Goal: Task Accomplishment & Management: Complete application form

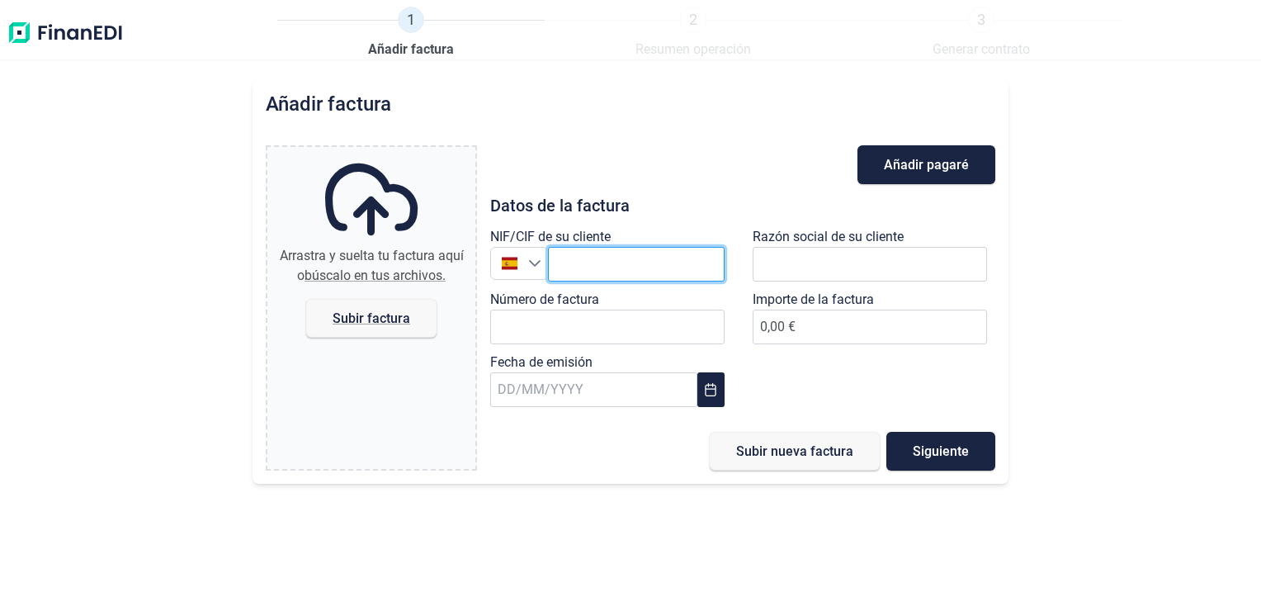
click at [585, 264] on input "text" at bounding box center [636, 264] width 177 height 35
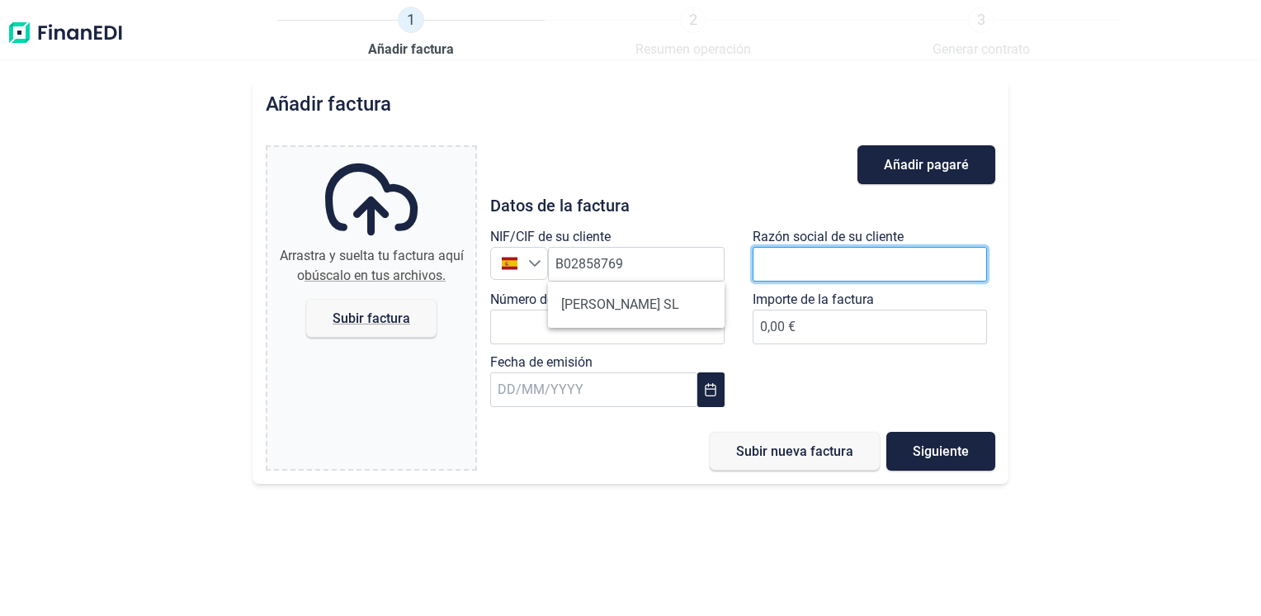
click at [805, 264] on input "text" at bounding box center [870, 264] width 234 height 35
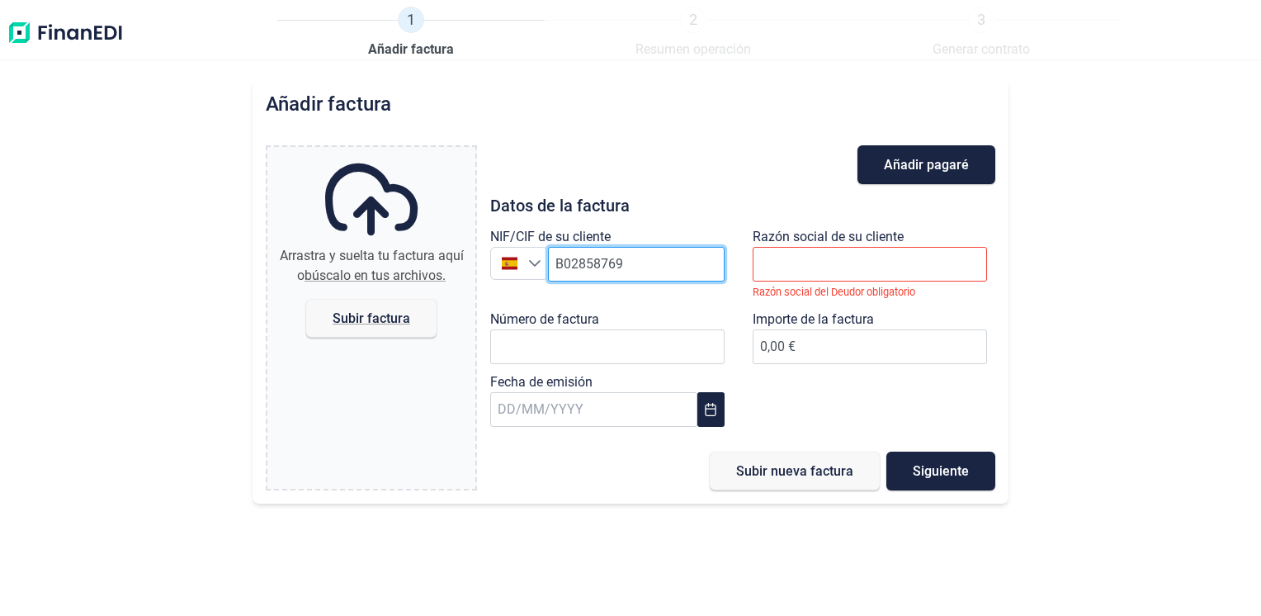
click at [681, 257] on input "B02858769" at bounding box center [636, 264] width 177 height 35
type input "B02858769"
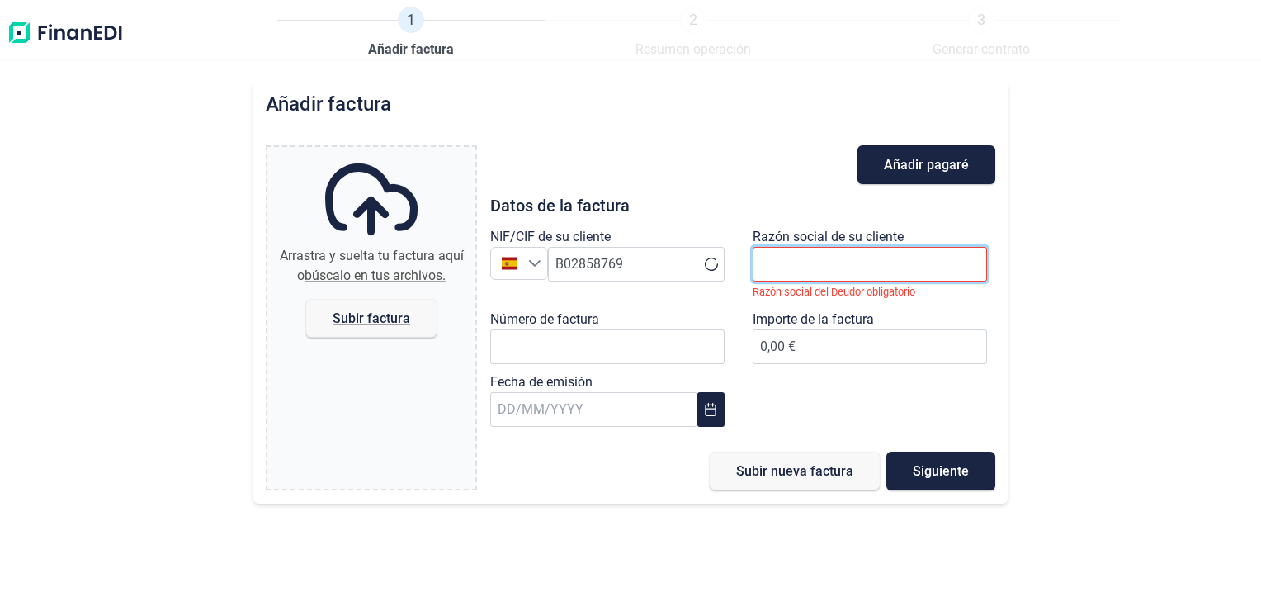
click at [842, 268] on input "text" at bounding box center [870, 264] width 234 height 35
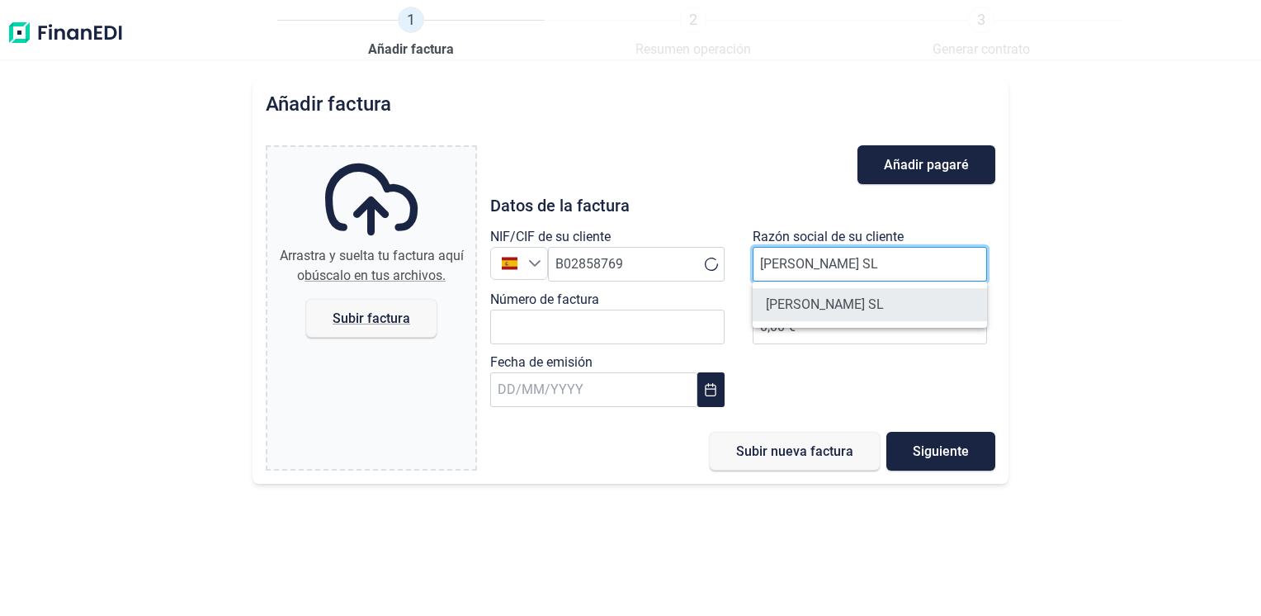
type input "[PERSON_NAME] SL"
click at [785, 305] on li "[PERSON_NAME] SL" at bounding box center [870, 304] width 234 height 33
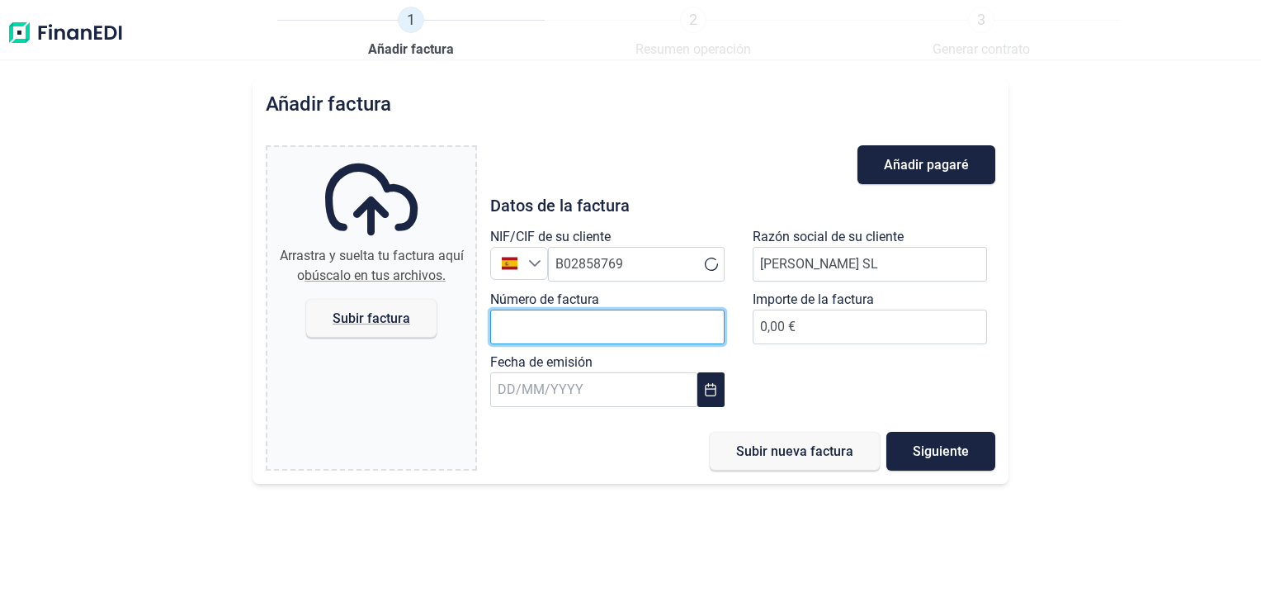
click at [611, 323] on input "Número de factura" at bounding box center [607, 327] width 234 height 35
type input "a/25-00072"
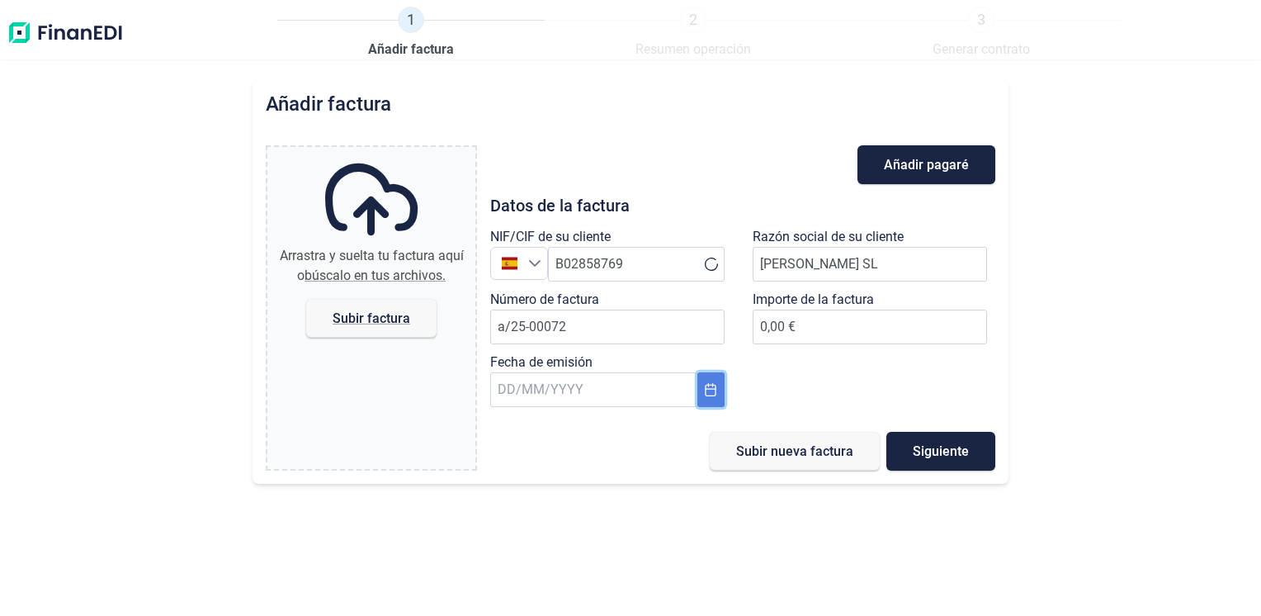
click at [705, 390] on icon "Choose Date" at bounding box center [710, 389] width 13 height 13
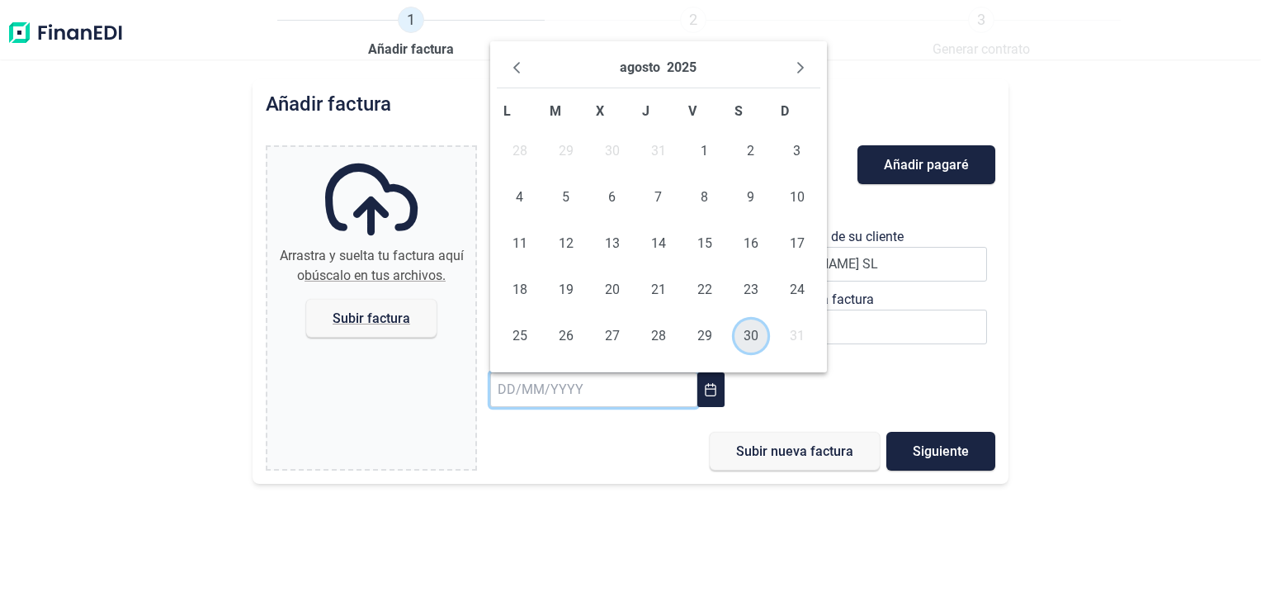
click at [746, 333] on span "30" at bounding box center [751, 335] width 33 height 33
type input "[DATE]"
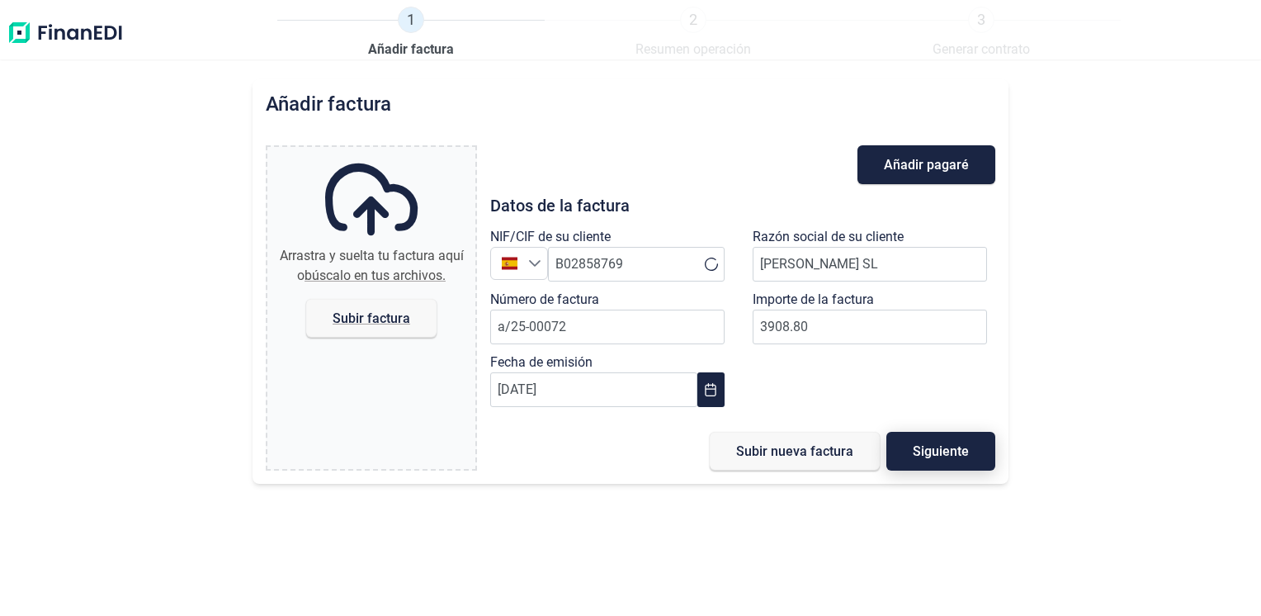
type input "3.908,80 €"
click at [936, 445] on span "Siguiente" at bounding box center [941, 451] width 56 height 12
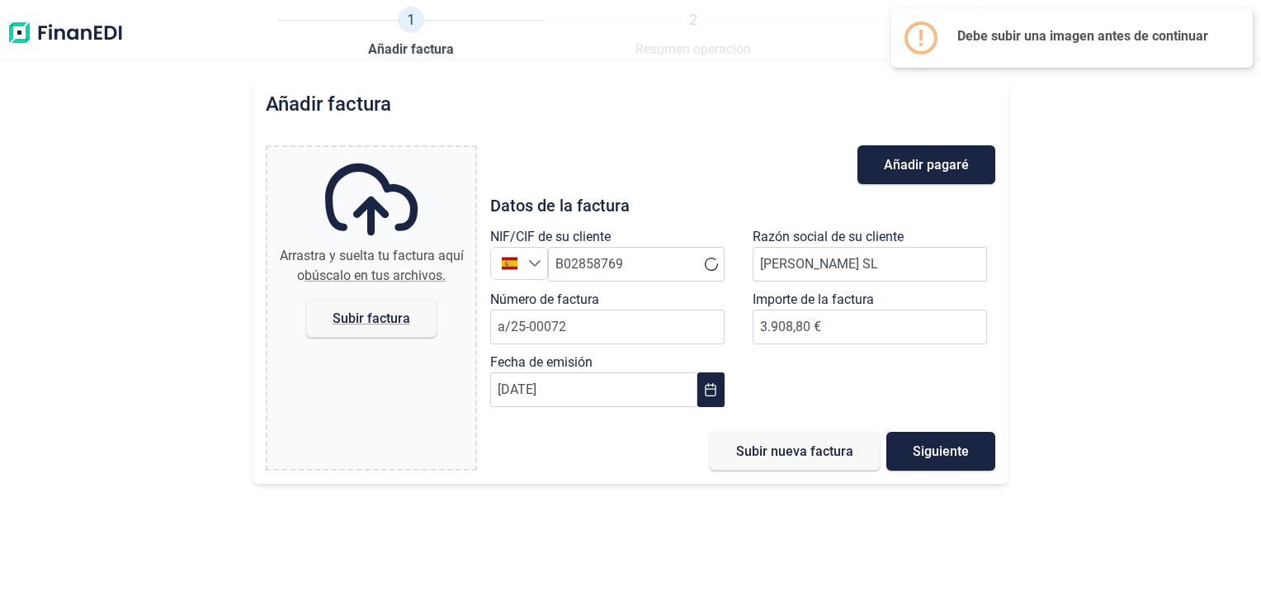
click at [1147, 41] on h2 "Debe subir una imagen antes de continuar" at bounding box center [1092, 36] width 269 height 16
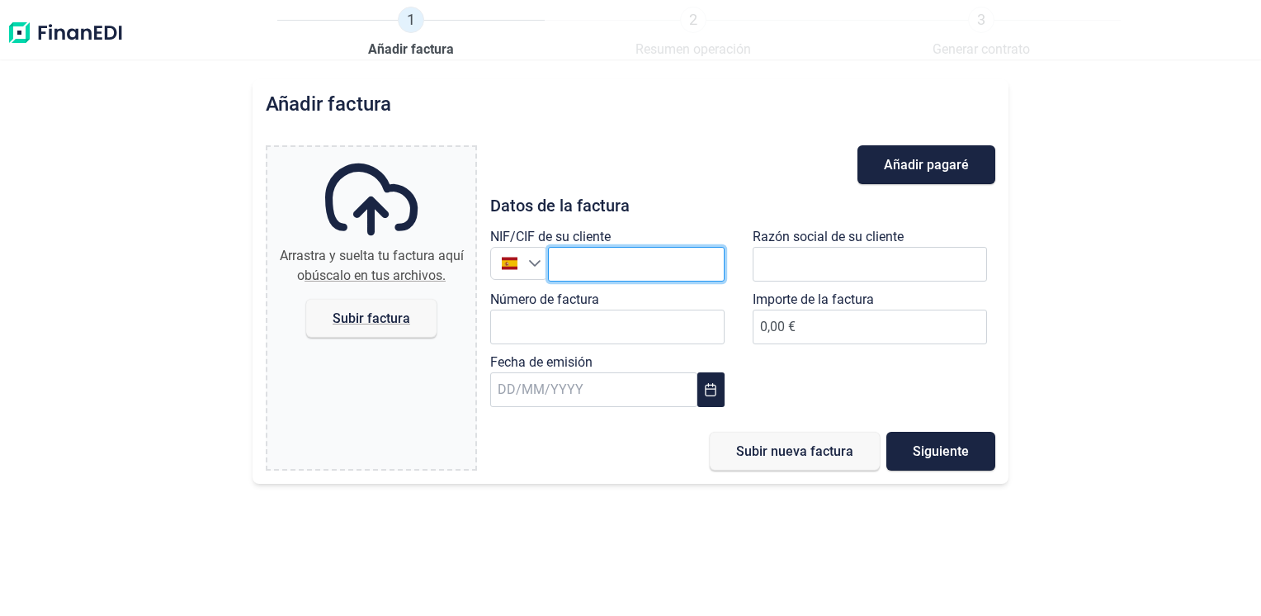
click at [608, 262] on input "text" at bounding box center [636, 264] width 177 height 35
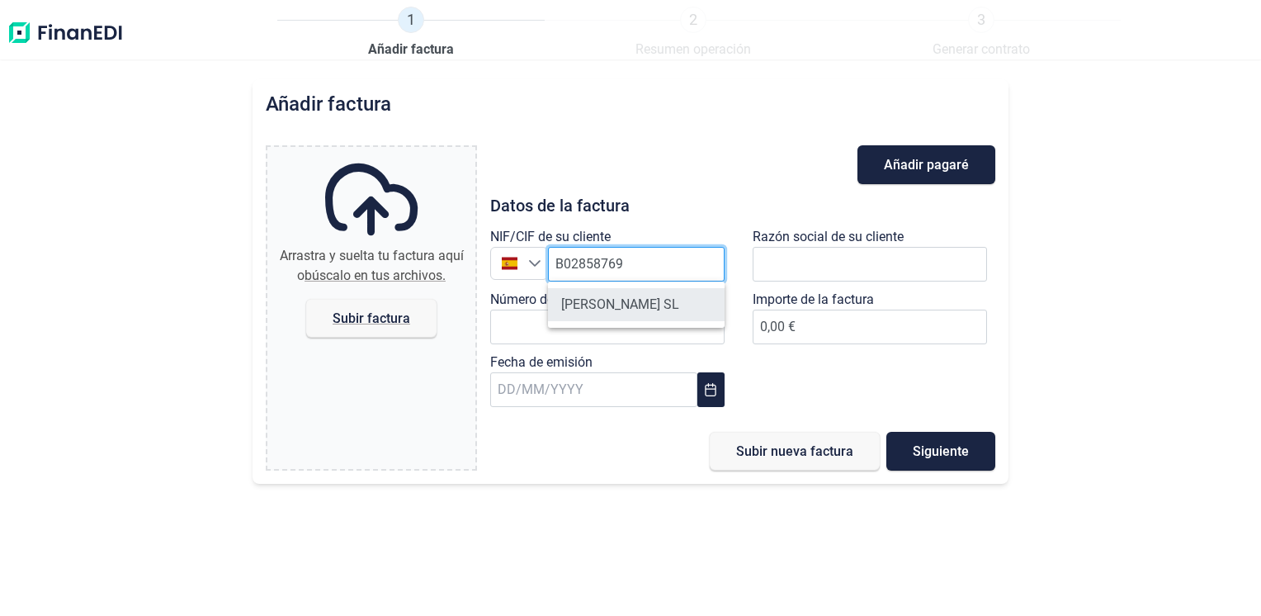
type input "B02858769"
click at [606, 312] on li "[PERSON_NAME] SL" at bounding box center [636, 304] width 177 height 33
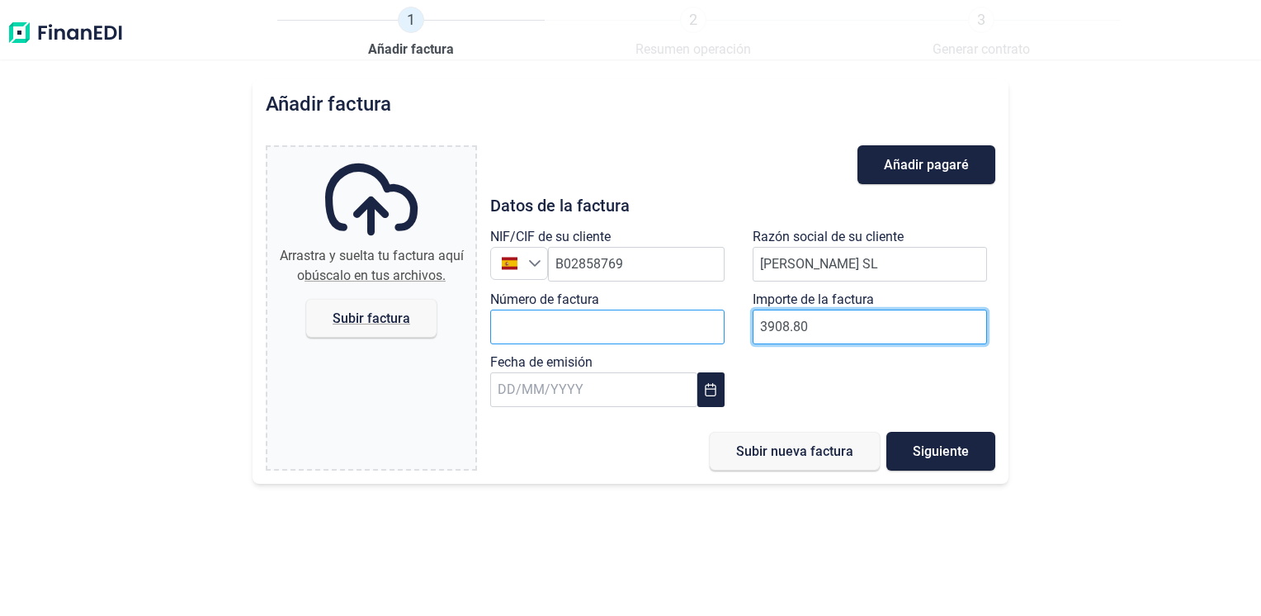
type input "3908.80"
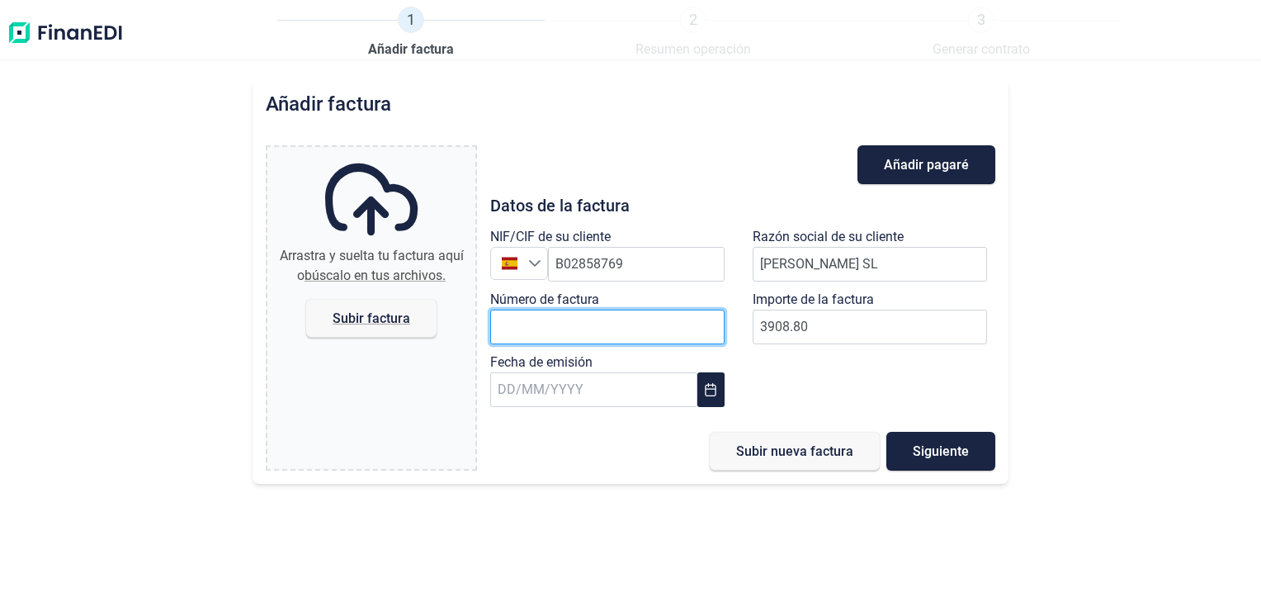
click at [606, 329] on input "Número de factura" at bounding box center [607, 327] width 234 height 35
type input "a/25-00072"
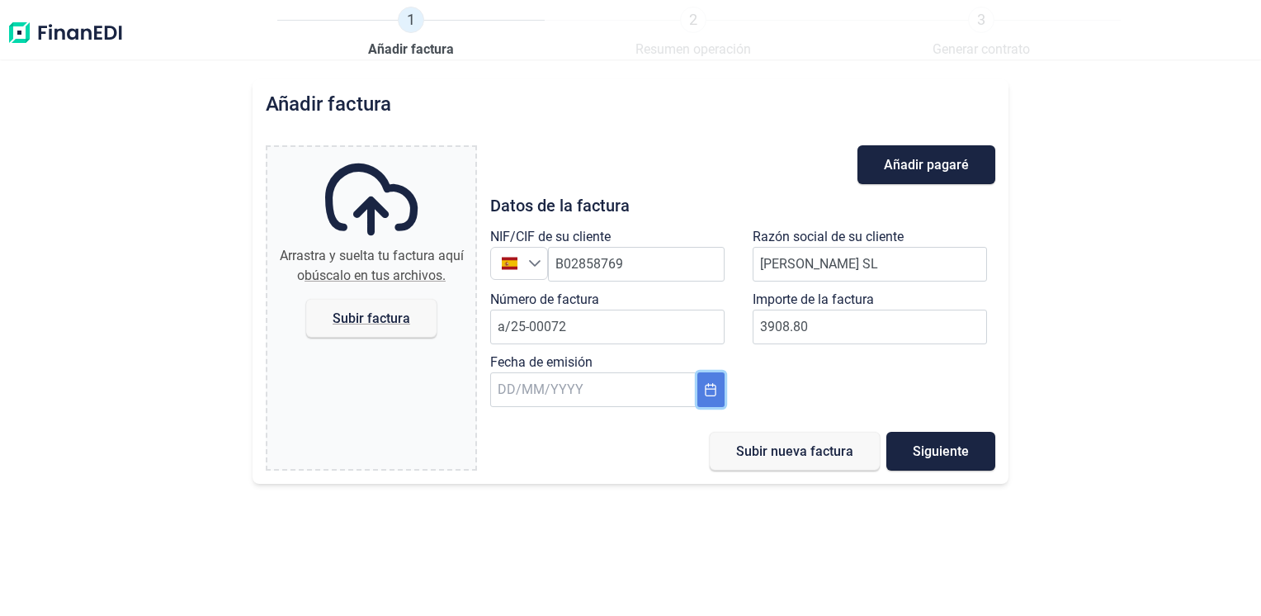
click at [705, 397] on button "Choose Date" at bounding box center [711, 389] width 27 height 35
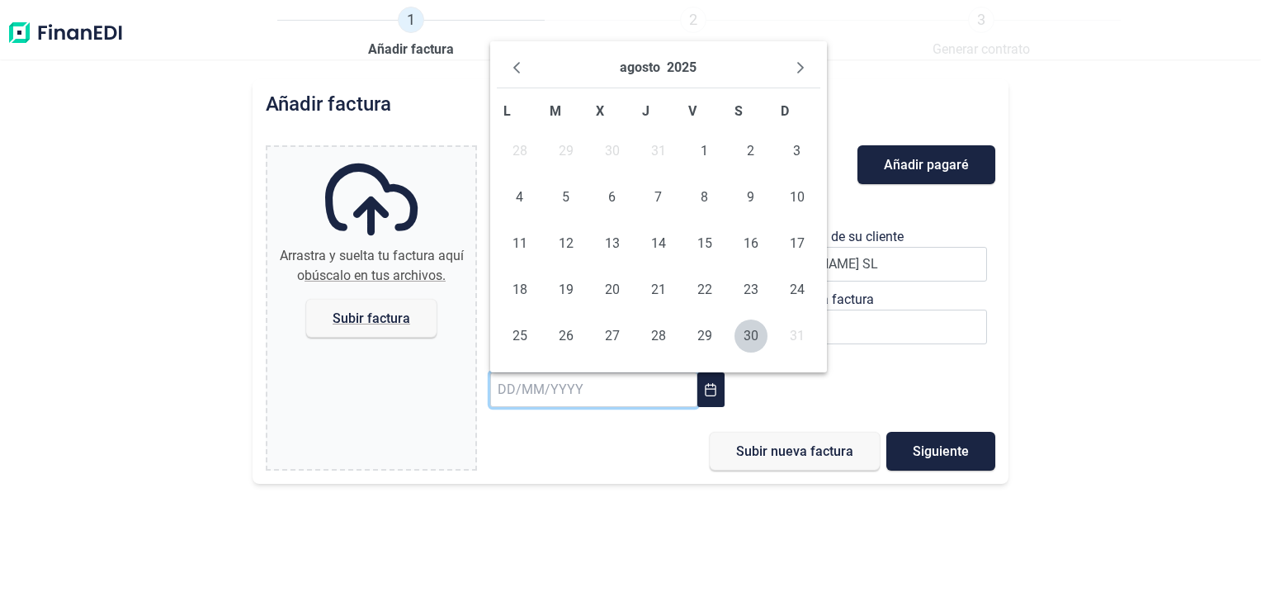
click at [789, 337] on td "31" at bounding box center [797, 336] width 46 height 46
click at [760, 336] on span "30" at bounding box center [751, 335] width 33 height 33
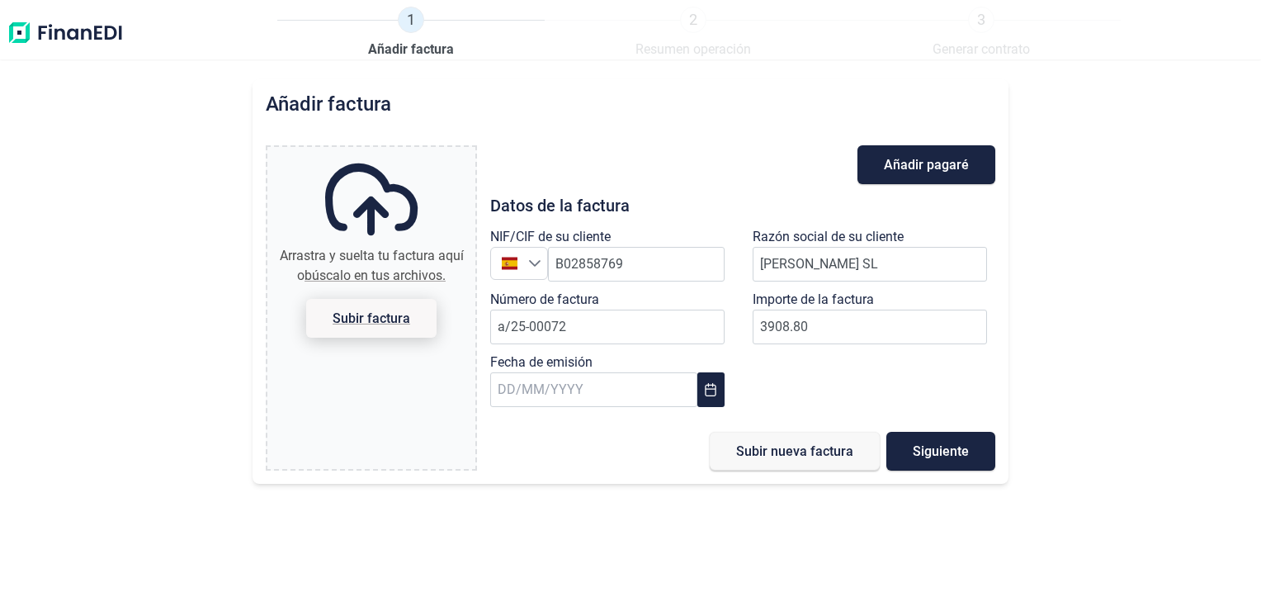
click at [396, 324] on span "Subir factura" at bounding box center [372, 318] width 78 height 12
click at [396, 152] on input "Arrastra y suelta tu factura aquí o búscalo en tus archivos. Subir factura" at bounding box center [371, 149] width 208 height 5
type input "C:\fakepath\factura 72.pdf"
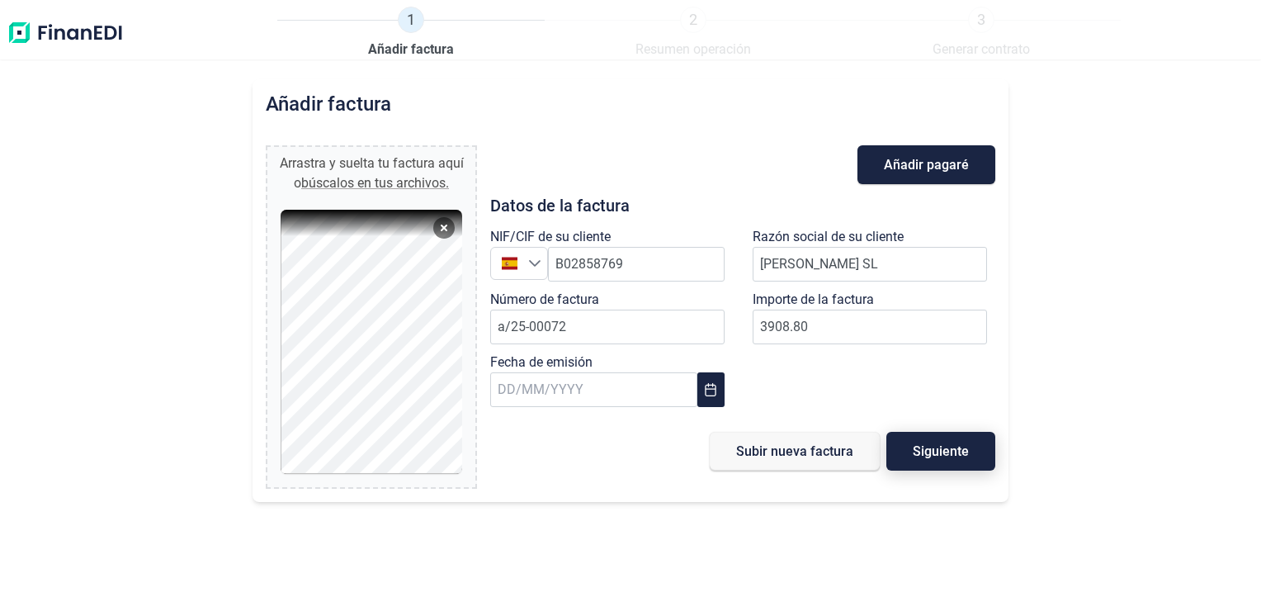
click at [944, 452] on span "Siguiente" at bounding box center [941, 451] width 56 height 12
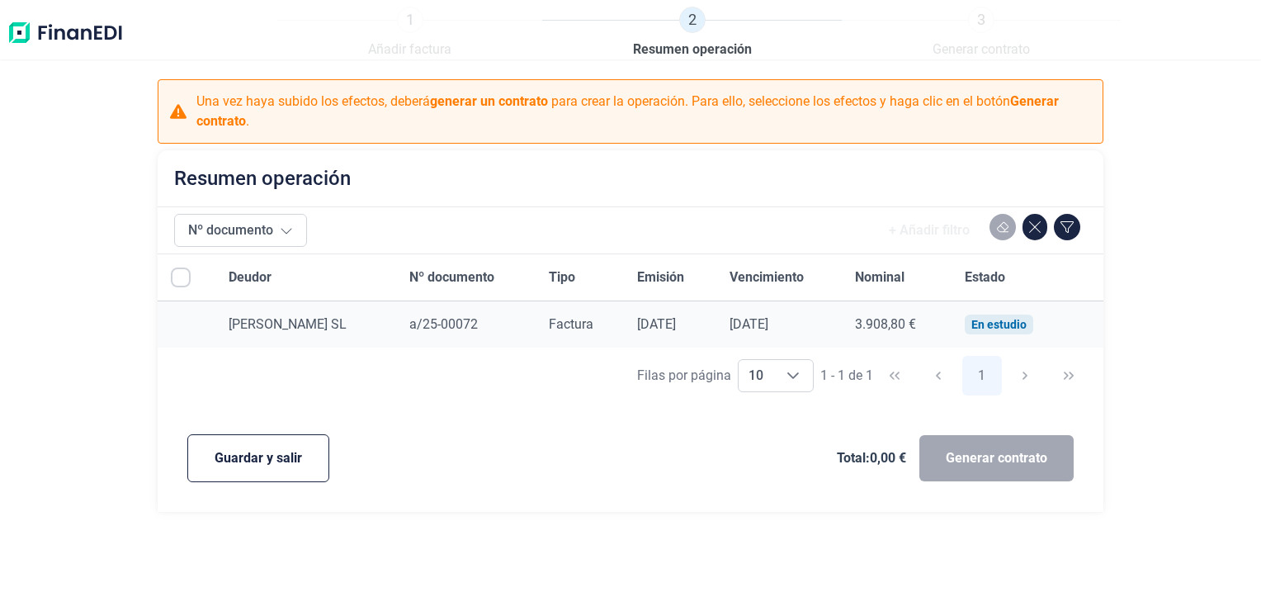
click at [185, 276] on input "All items unselected" at bounding box center [181, 277] width 20 height 20
click at [182, 276] on input "All items unselected" at bounding box center [181, 277] width 20 height 20
click at [260, 286] on span "Deudor" at bounding box center [250, 277] width 43 height 20
click at [1017, 329] on div "En estudio" at bounding box center [999, 324] width 55 height 13
click at [956, 466] on div "Generar contrato" at bounding box center [997, 458] width 154 height 46
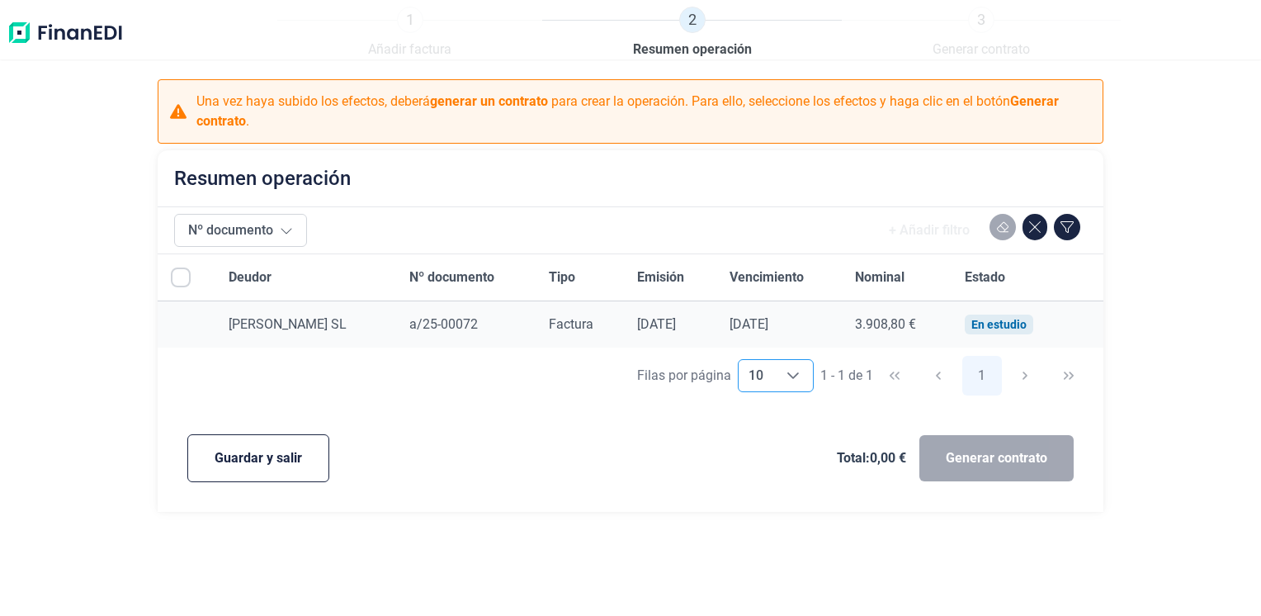
click at [796, 378] on icon "Choose" at bounding box center [793, 375] width 13 height 13
click at [716, 424] on div "Guardar y salir Total: 0,00 € Generar contrato" at bounding box center [631, 458] width 920 height 81
drag, startPoint x: 981, startPoint y: 461, endPoint x: 967, endPoint y: 455, distance: 15.9
click at [981, 458] on div "Generar contrato" at bounding box center [997, 458] width 154 height 46
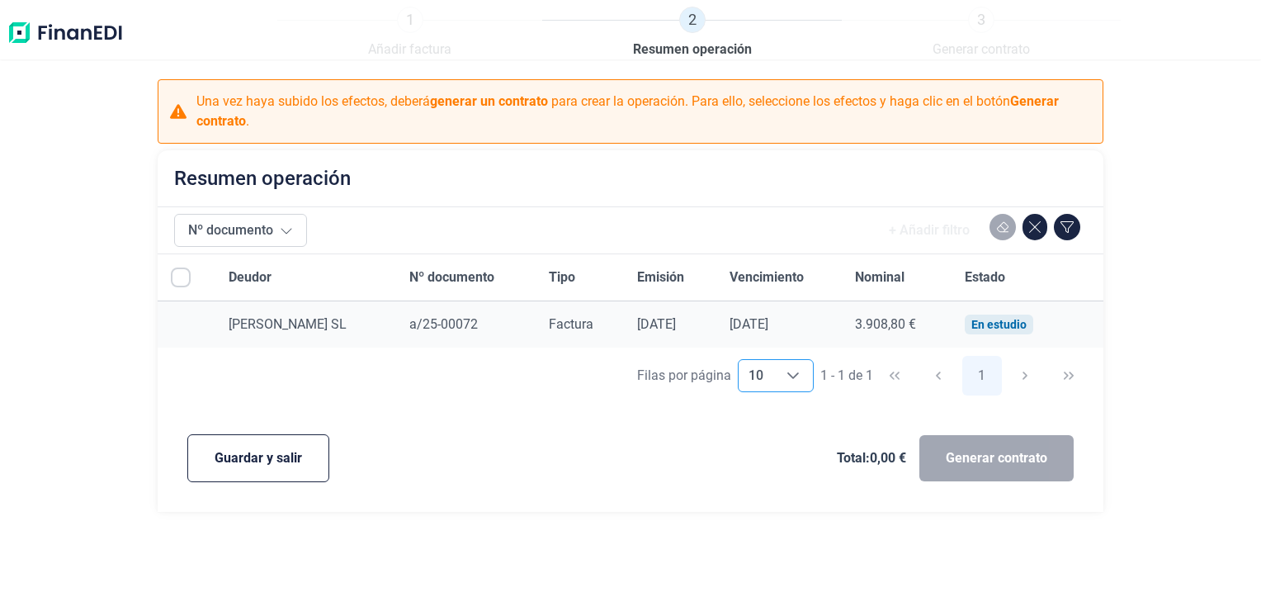
click at [182, 281] on input "All items unselected" at bounding box center [181, 277] width 20 height 20
checkbox input "false"
click at [248, 465] on span "Guardar y salir" at bounding box center [258, 458] width 87 height 20
